Goal: Check status: Check status

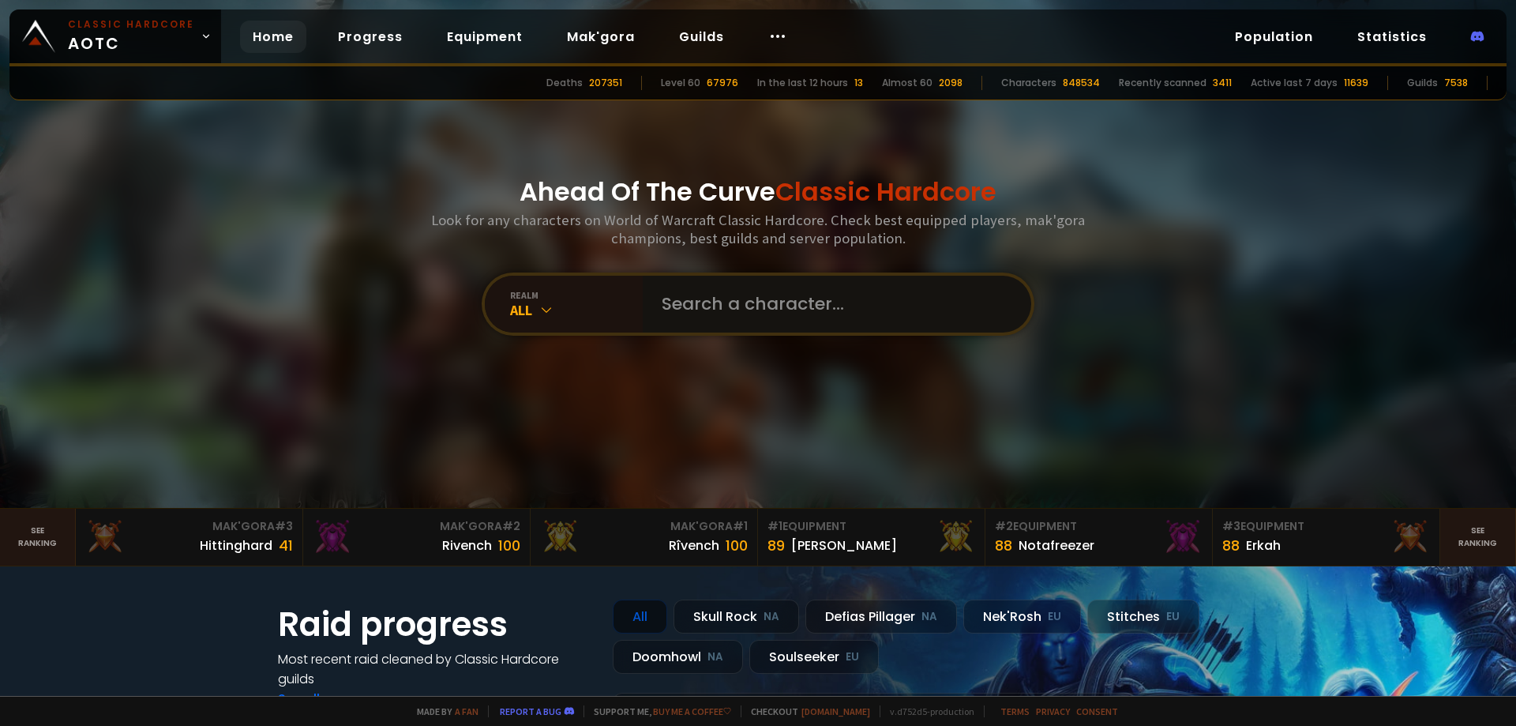
drag, startPoint x: 0, startPoint y: 0, endPoint x: 711, endPoint y: 290, distance: 767.5
click at [711, 290] on input "text" at bounding box center [832, 304] width 360 height 57
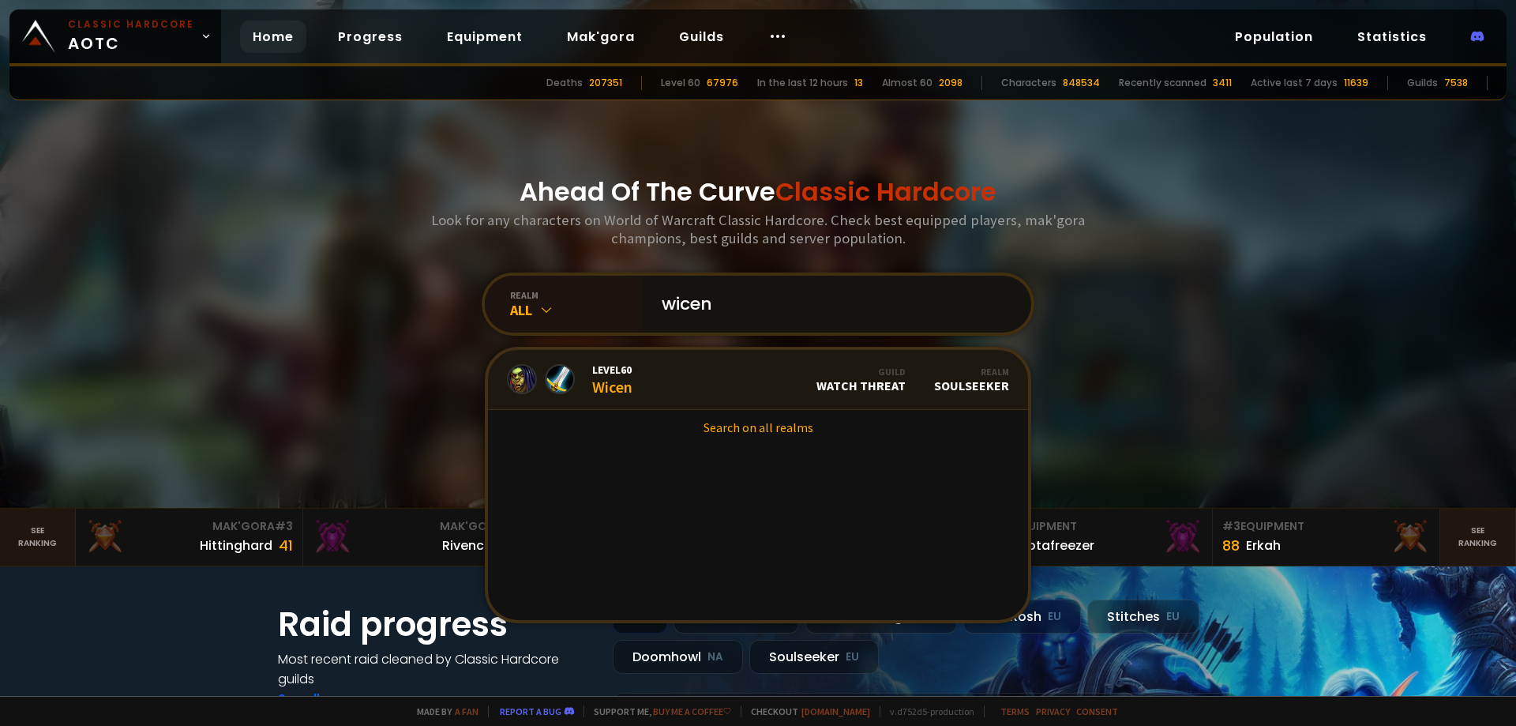
type input "wicen"
click at [619, 390] on div "Level 60 Wicen" at bounding box center [612, 379] width 40 height 34
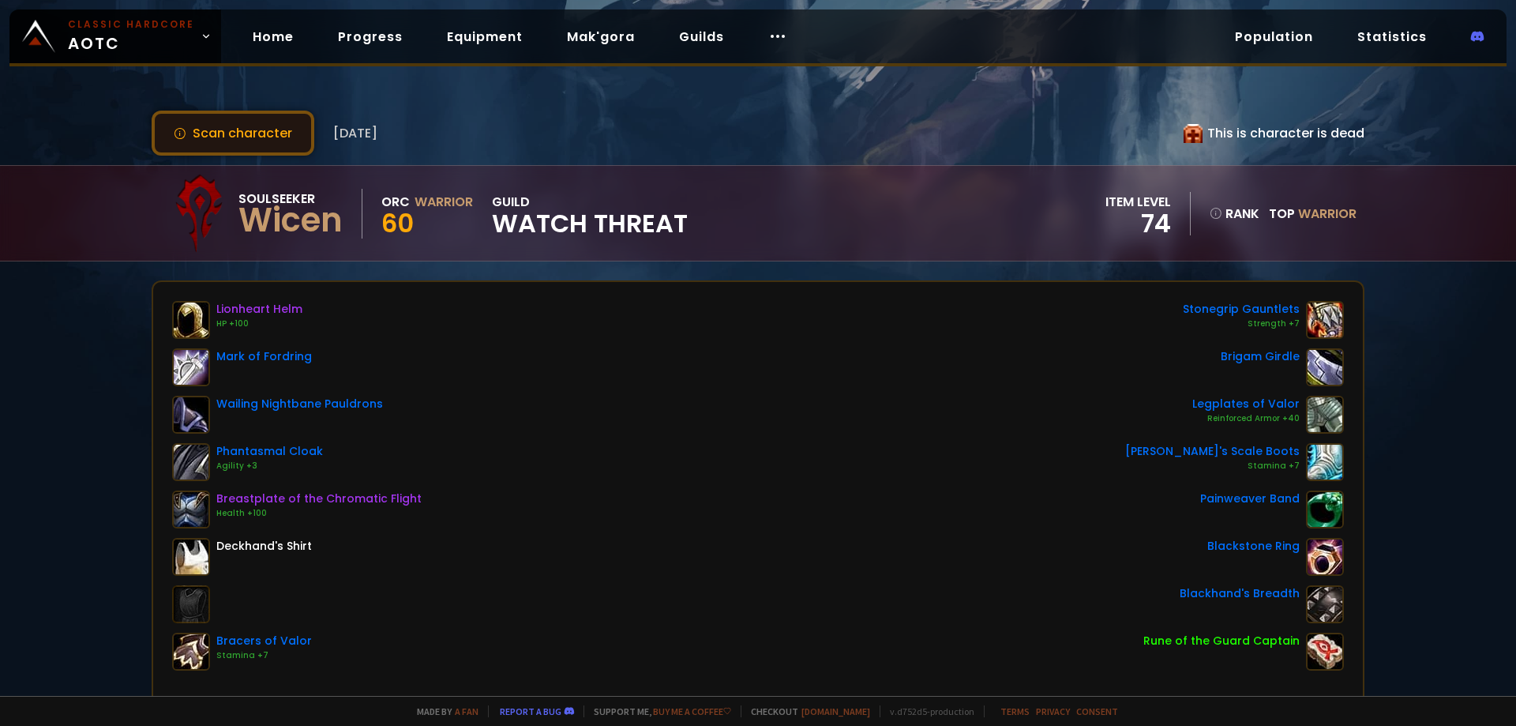
click at [229, 136] on button "Scan character" at bounding box center [233, 133] width 163 height 45
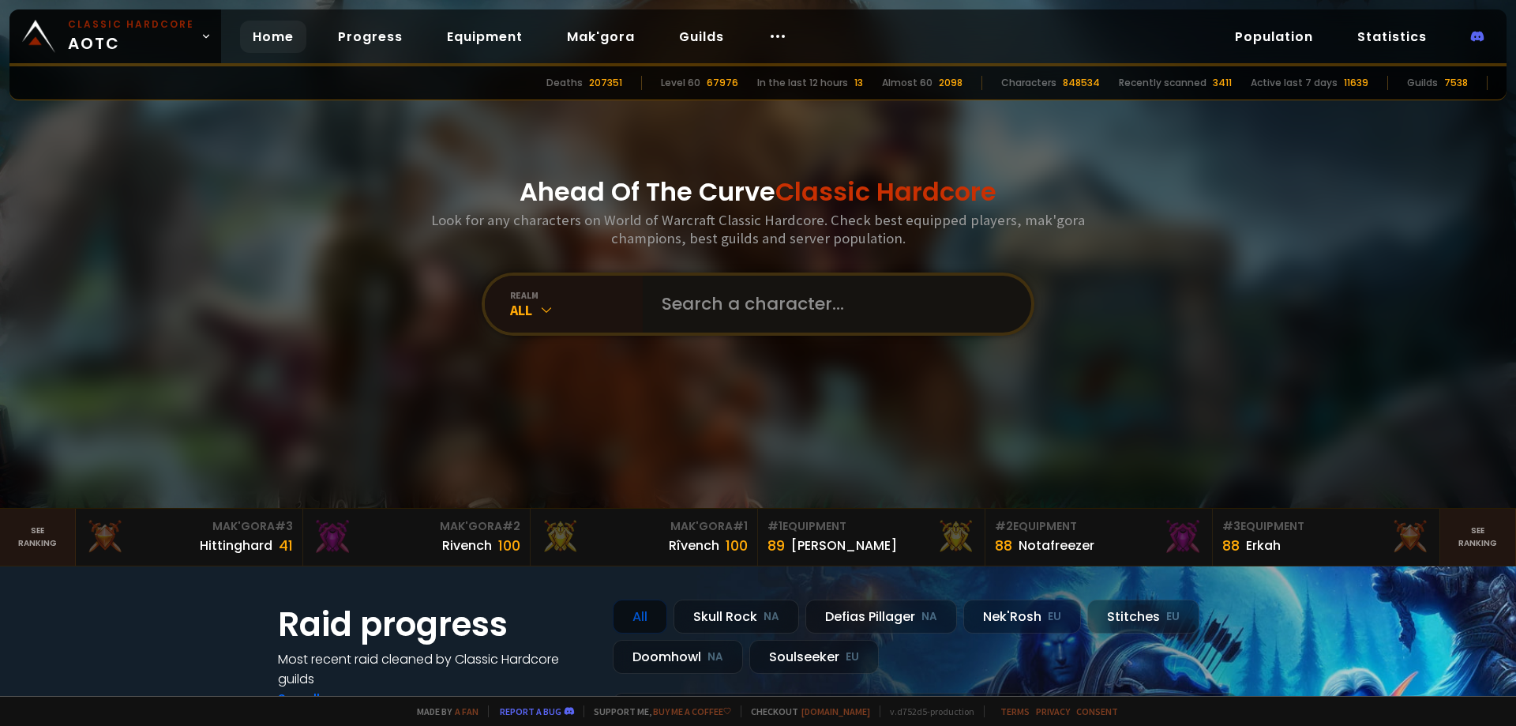
click at [710, 310] on input "text" at bounding box center [832, 304] width 360 height 57
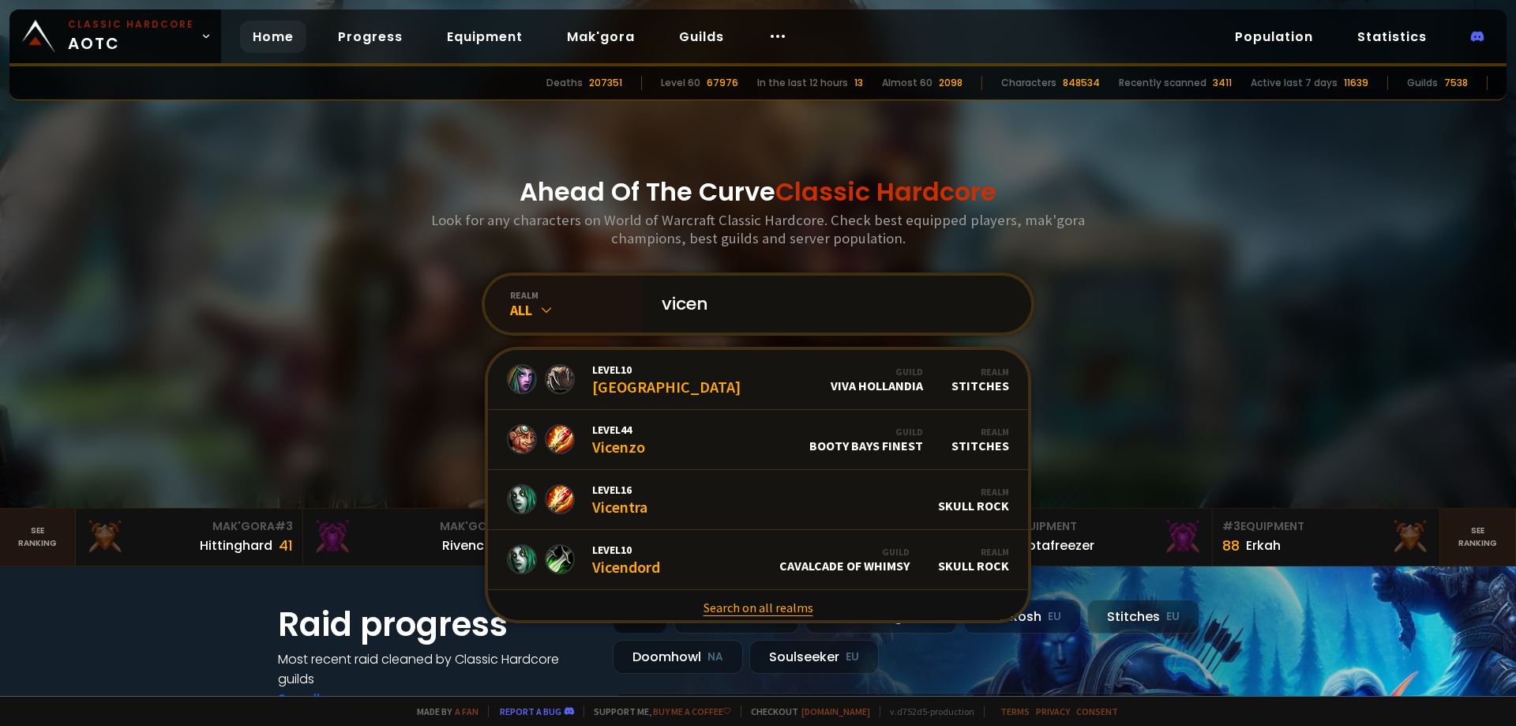
type input "vicen"
click at [740, 604] on link "Search on all realms" at bounding box center [758, 607] width 540 height 35
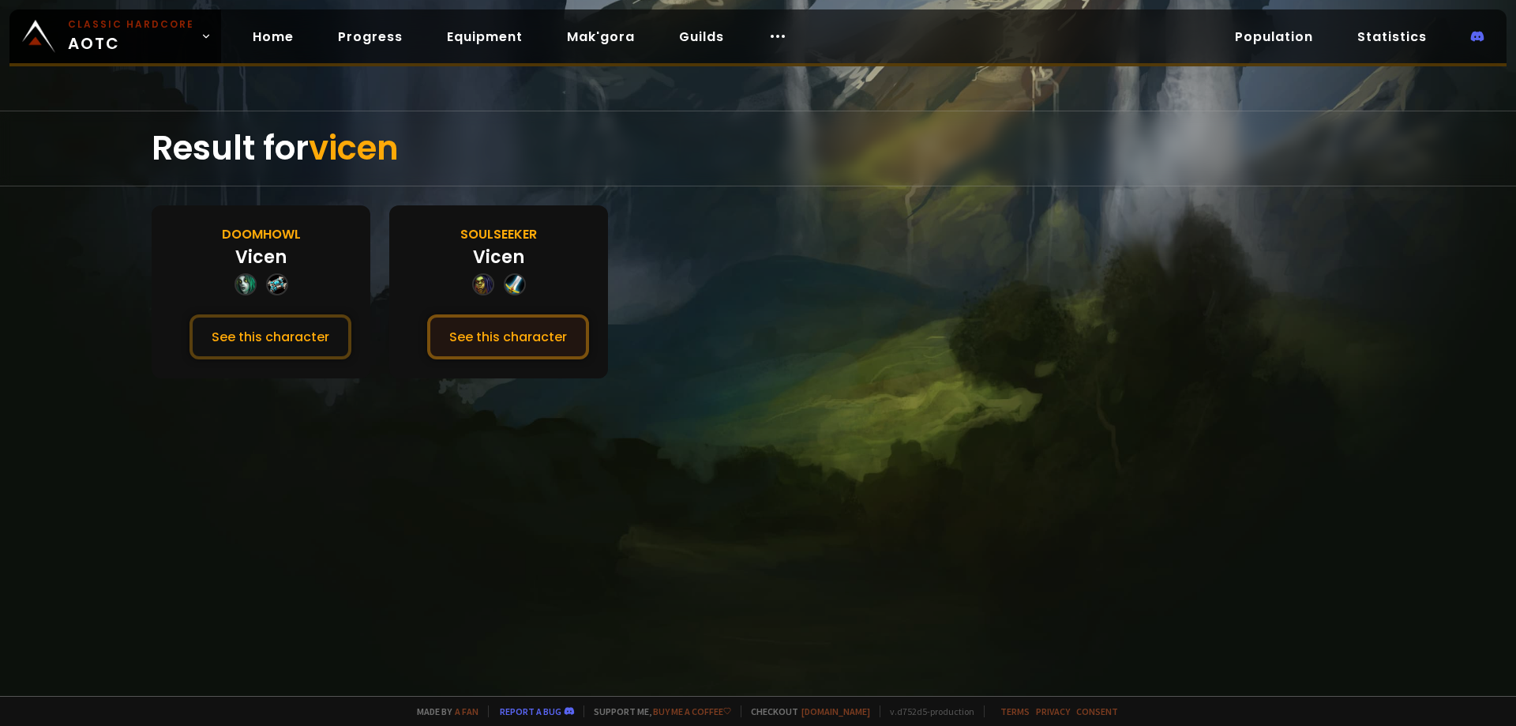
click at [550, 325] on button "See this character" at bounding box center [508, 336] width 162 height 45
